Goal: Find specific page/section: Find specific page/section

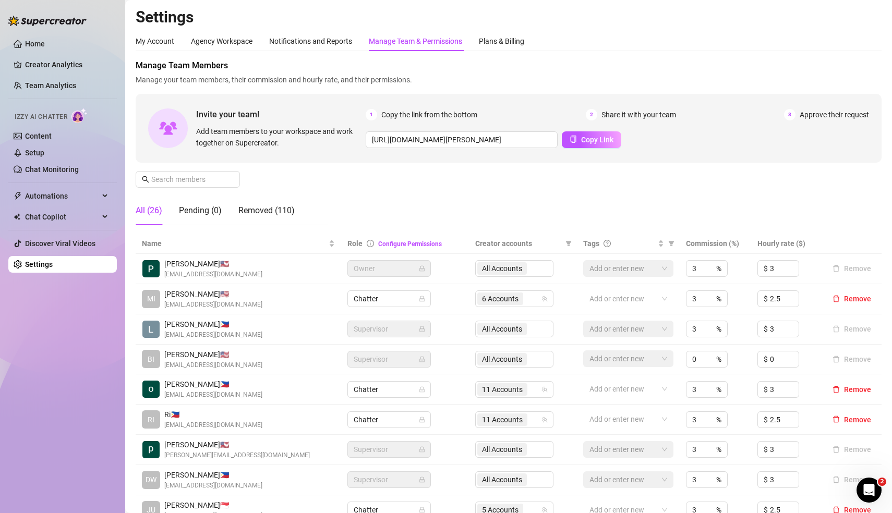
scroll to position [146, 0]
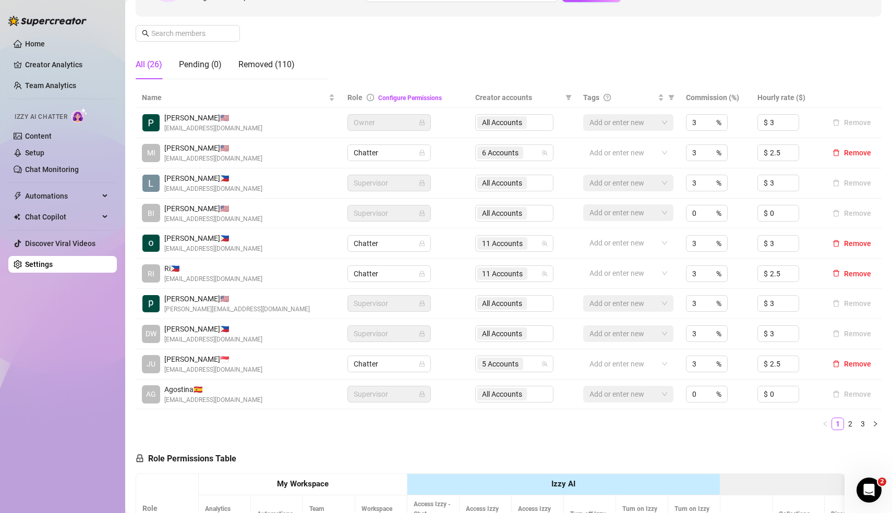
click at [852, 423] on link "2" at bounding box center [849, 423] width 11 height 11
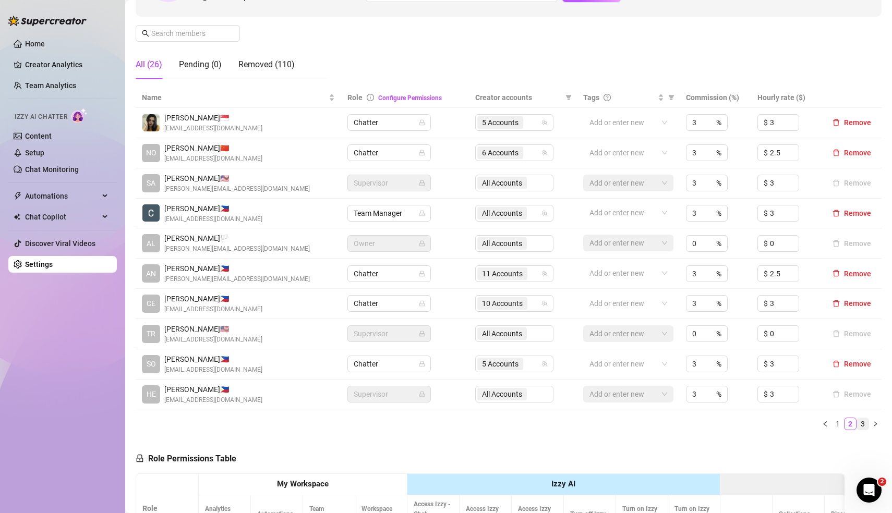
click at [864, 424] on link "3" at bounding box center [862, 423] width 11 height 11
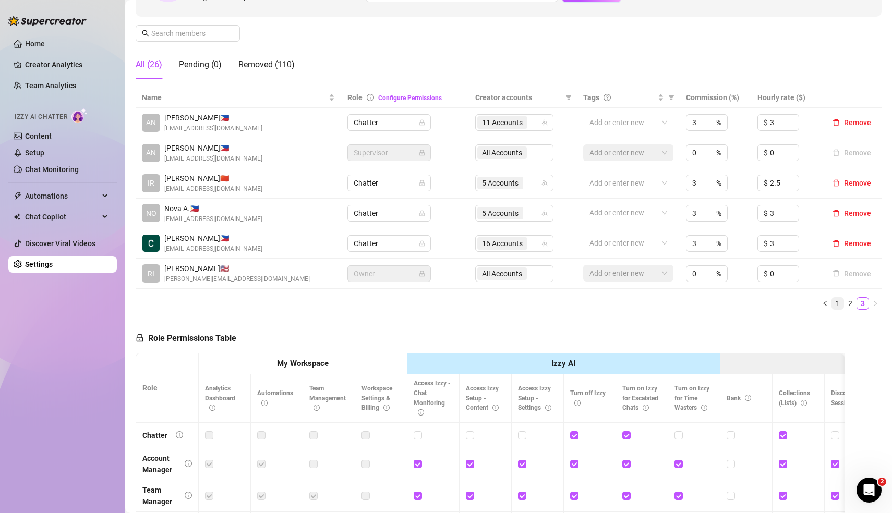
click at [838, 301] on link "1" at bounding box center [837, 303] width 11 height 11
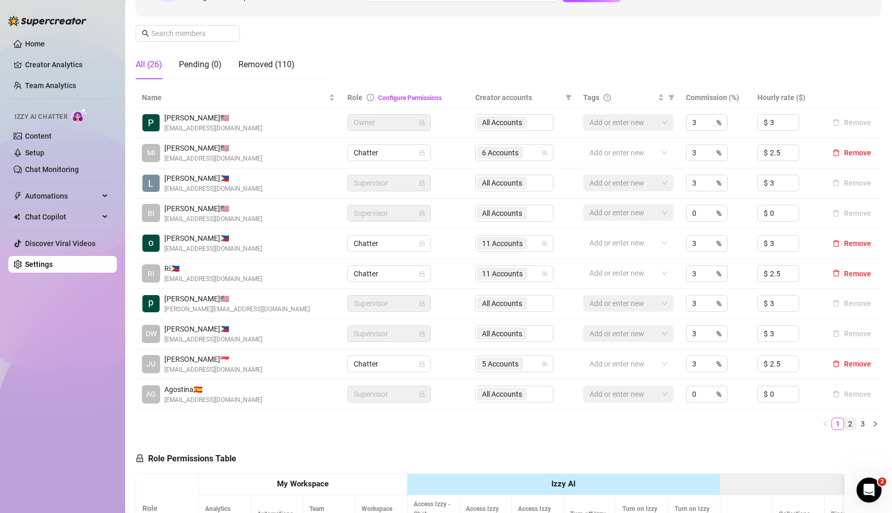
click at [853, 423] on link "2" at bounding box center [849, 423] width 11 height 11
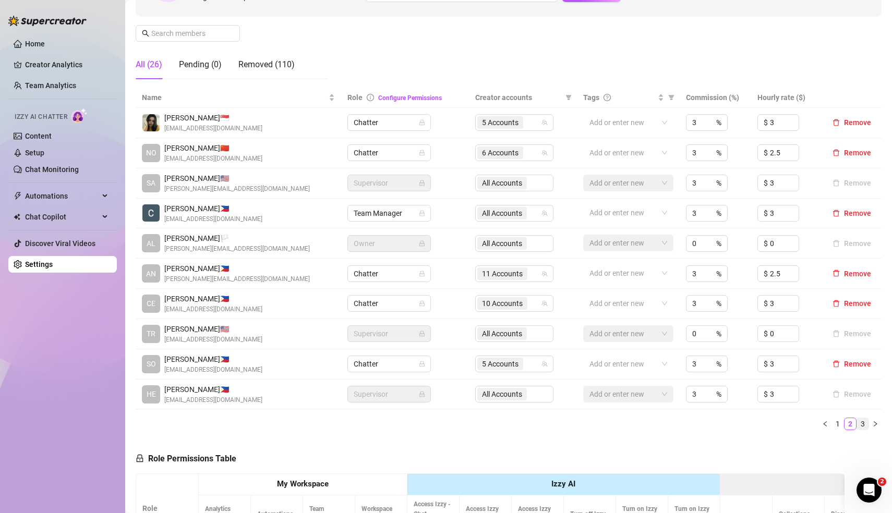
click at [865, 420] on link "3" at bounding box center [862, 423] width 11 height 11
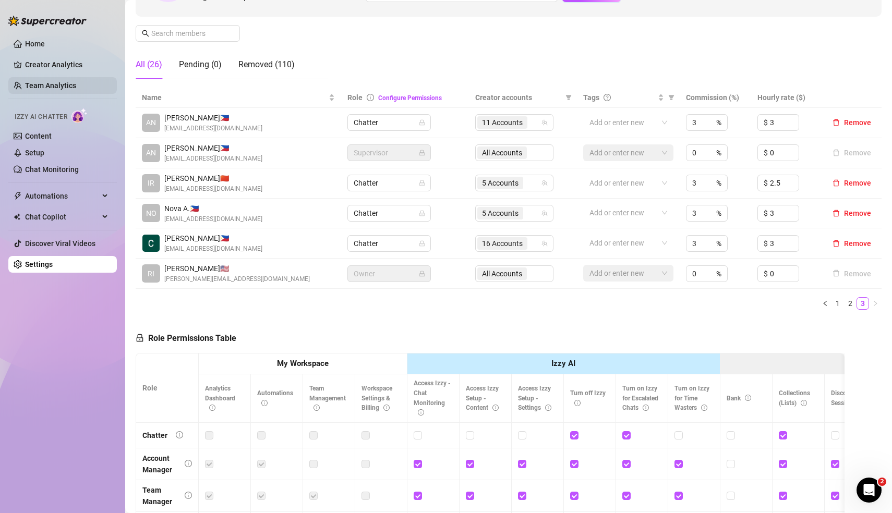
click at [58, 82] on link "Team Analytics" at bounding box center [50, 85] width 51 height 8
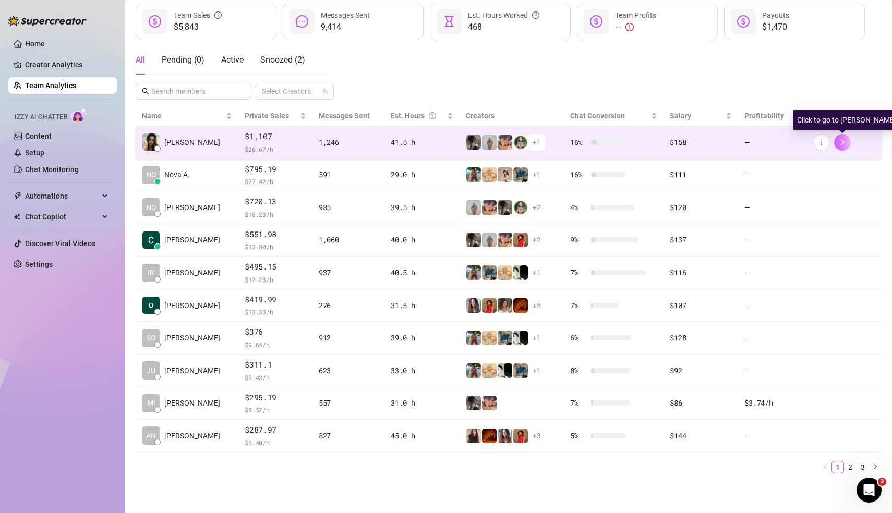
scroll to position [139, 0]
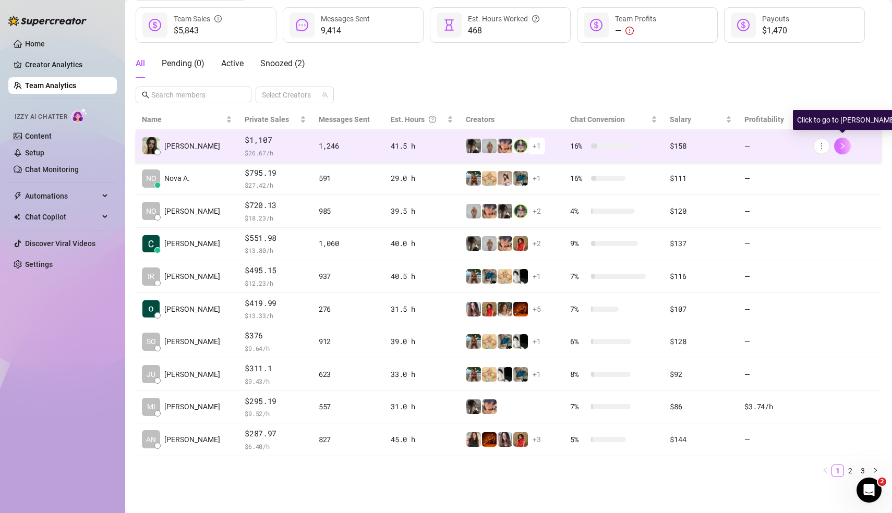
click at [846, 141] on button "button" at bounding box center [842, 146] width 17 height 17
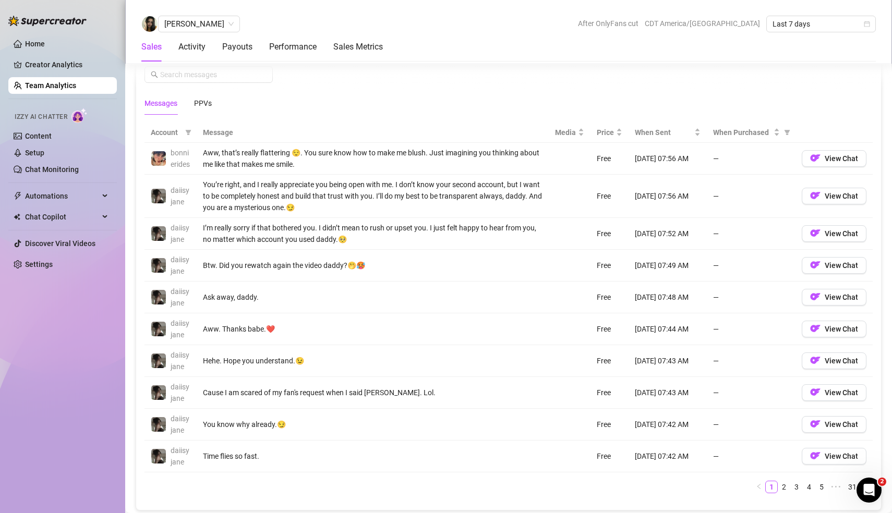
scroll to position [718, 0]
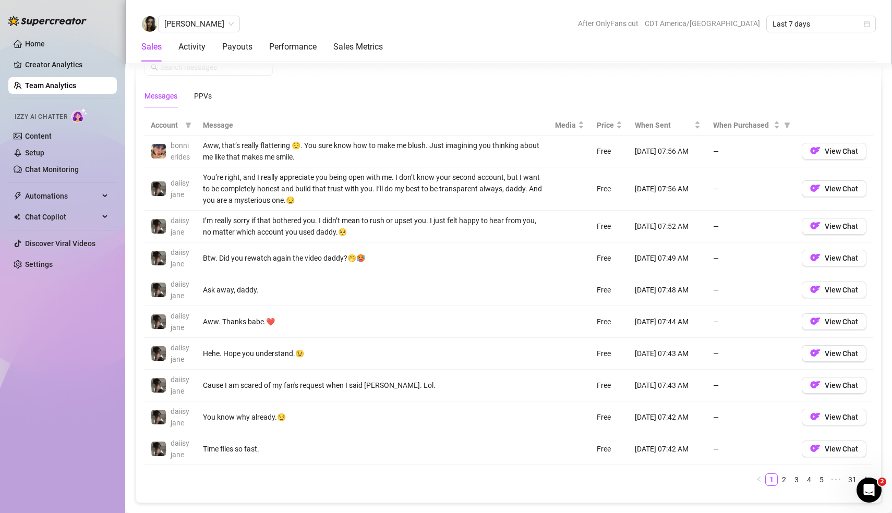
click at [66, 90] on link "Team Analytics" at bounding box center [50, 85] width 51 height 8
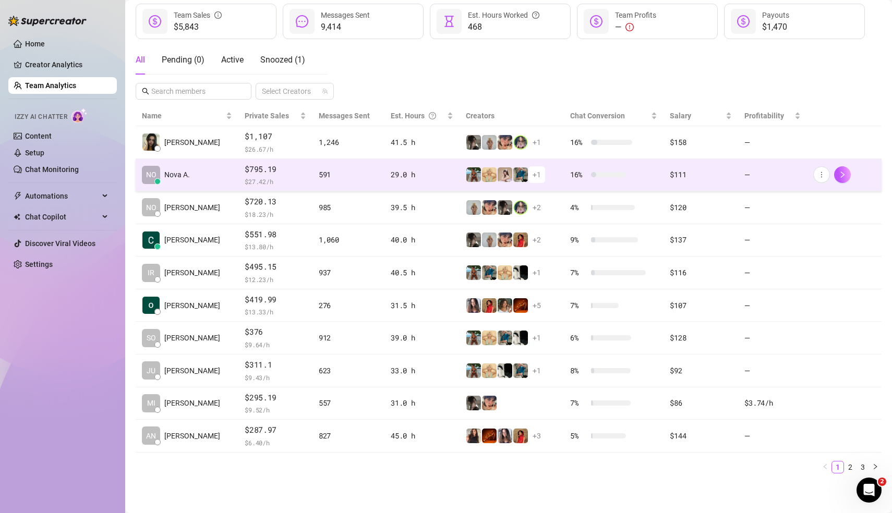
scroll to position [139, 0]
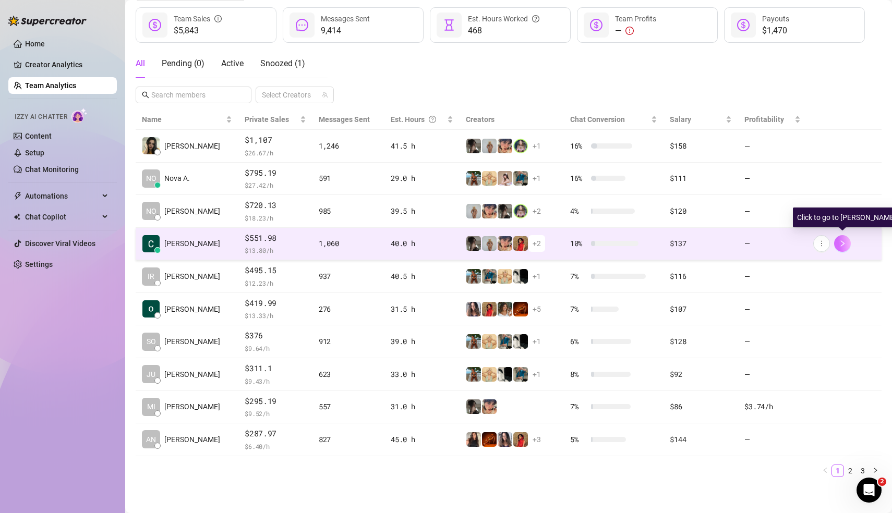
click at [841, 243] on icon "right" at bounding box center [842, 243] width 4 height 6
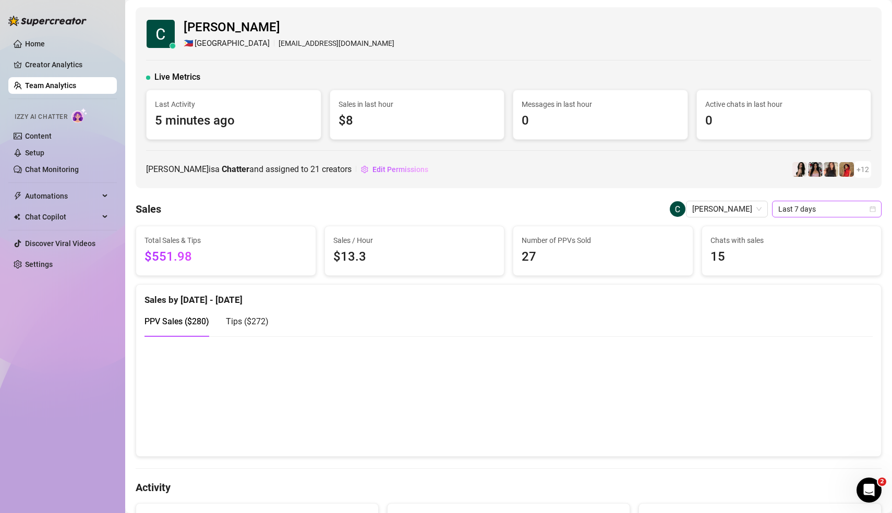
click at [872, 211] on icon "calendar" at bounding box center [873, 209] width 6 height 6
click at [873, 206] on icon "calendar" at bounding box center [873, 209] width 6 height 6
click at [804, 295] on div "Sales by [DATE] - [DATE]" at bounding box center [508, 296] width 728 height 22
click at [868, 207] on span "Last 7 days" at bounding box center [826, 209] width 97 height 16
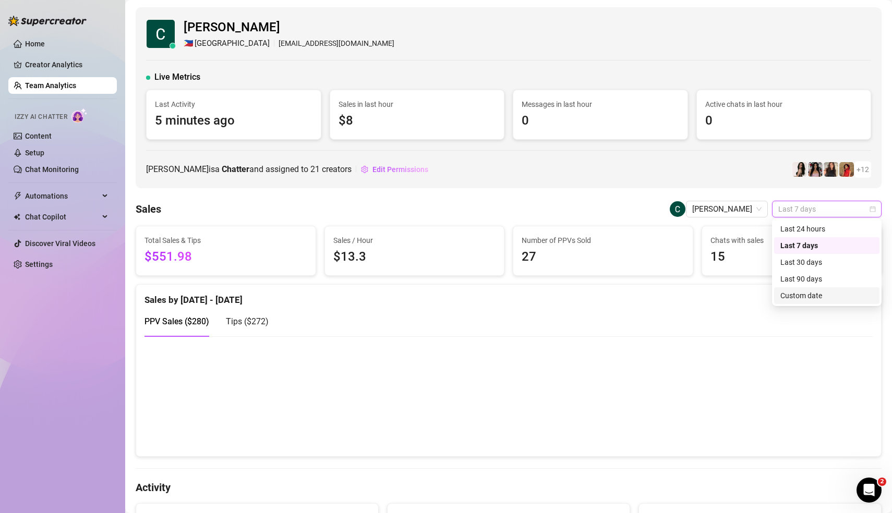
click at [804, 292] on div "Custom date" at bounding box center [826, 295] width 93 height 11
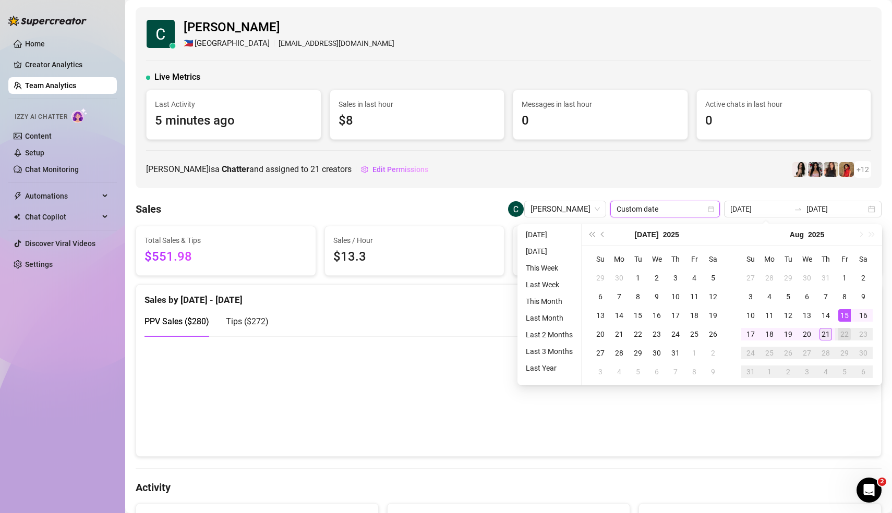
type input "[DATE]"
click at [824, 336] on div "21" at bounding box center [825, 334] width 13 height 13
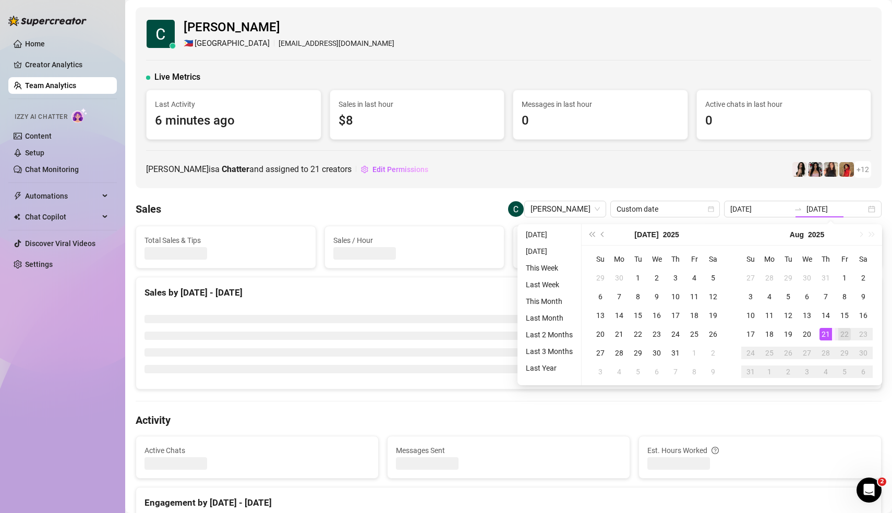
type input "[DATE]"
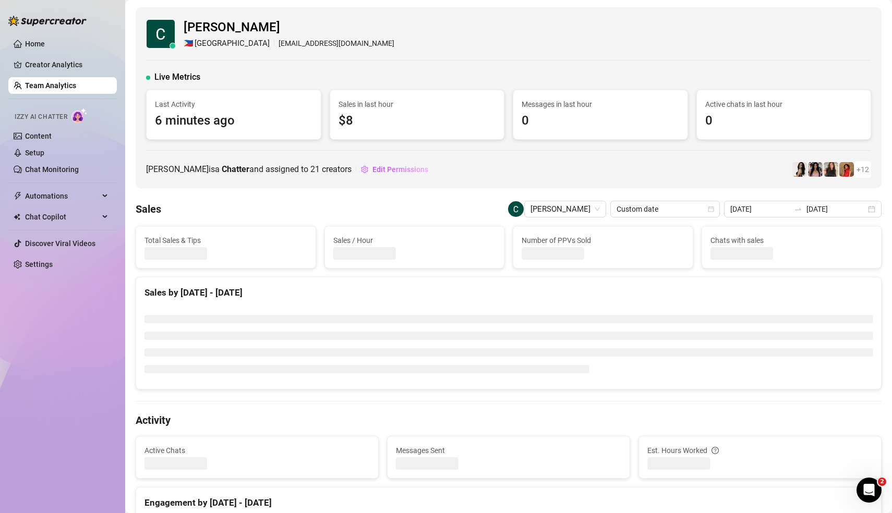
click at [601, 170] on div "[PERSON_NAME] is a Chatter and assigned to 21 creators Edit Permissions + 12" at bounding box center [508, 169] width 725 height 17
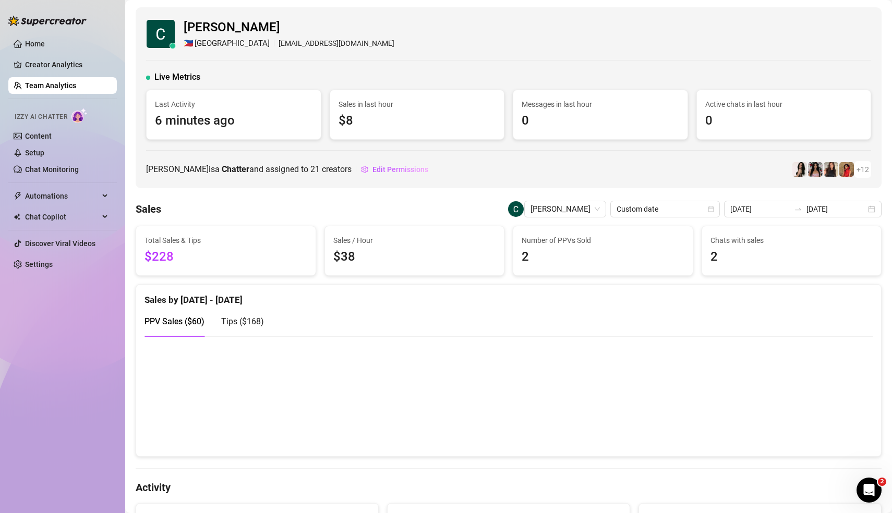
click at [570, 166] on div "[PERSON_NAME] is a Chatter and assigned to 21 creators Edit Permissions + 12" at bounding box center [508, 169] width 725 height 17
click at [404, 169] on span "Edit Permissions" at bounding box center [400, 169] width 56 height 8
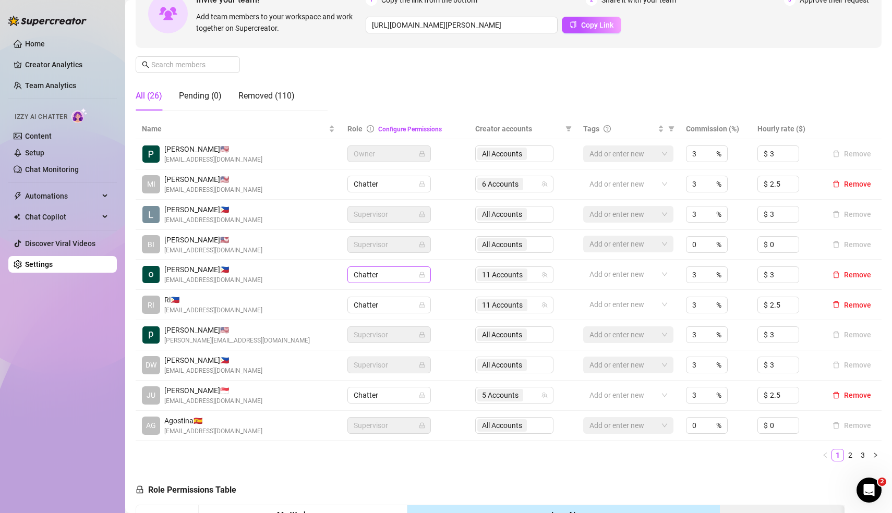
scroll to position [122, 0]
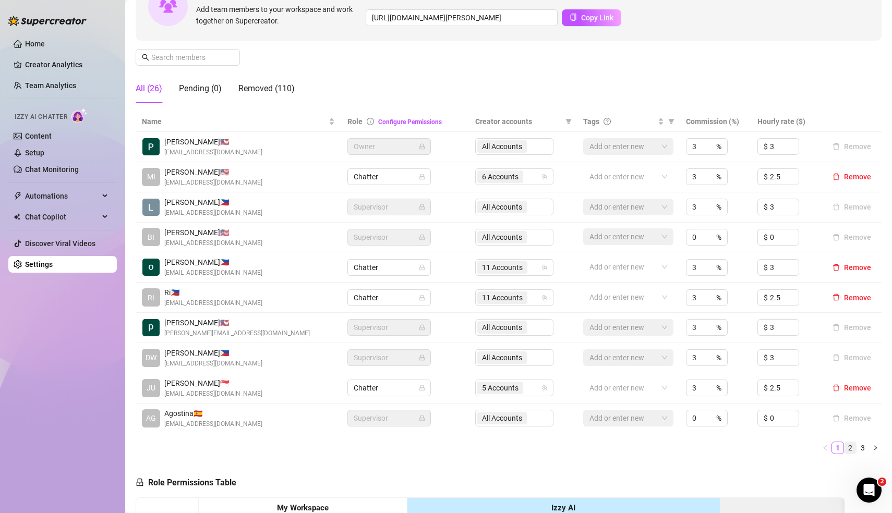
click at [853, 447] on link "2" at bounding box center [849, 447] width 11 height 11
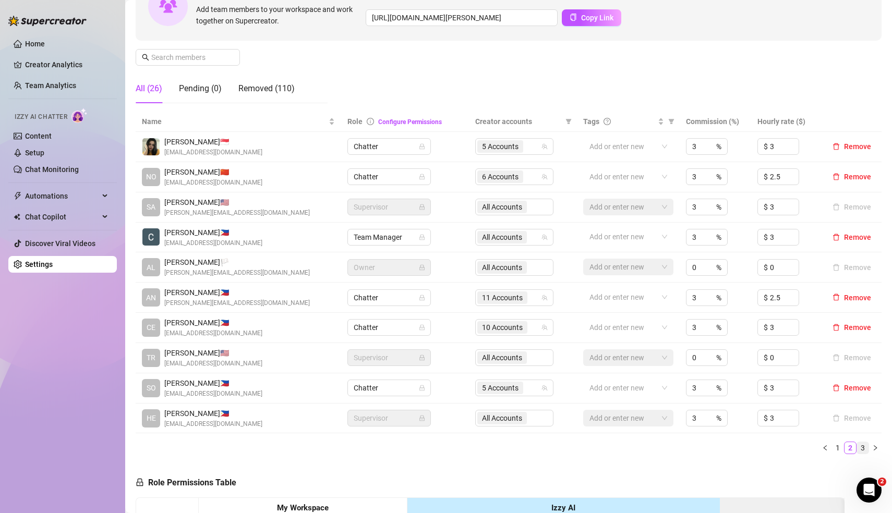
click at [865, 445] on link "3" at bounding box center [862, 447] width 11 height 11
